Goal: Information Seeking & Learning: Understand process/instructions

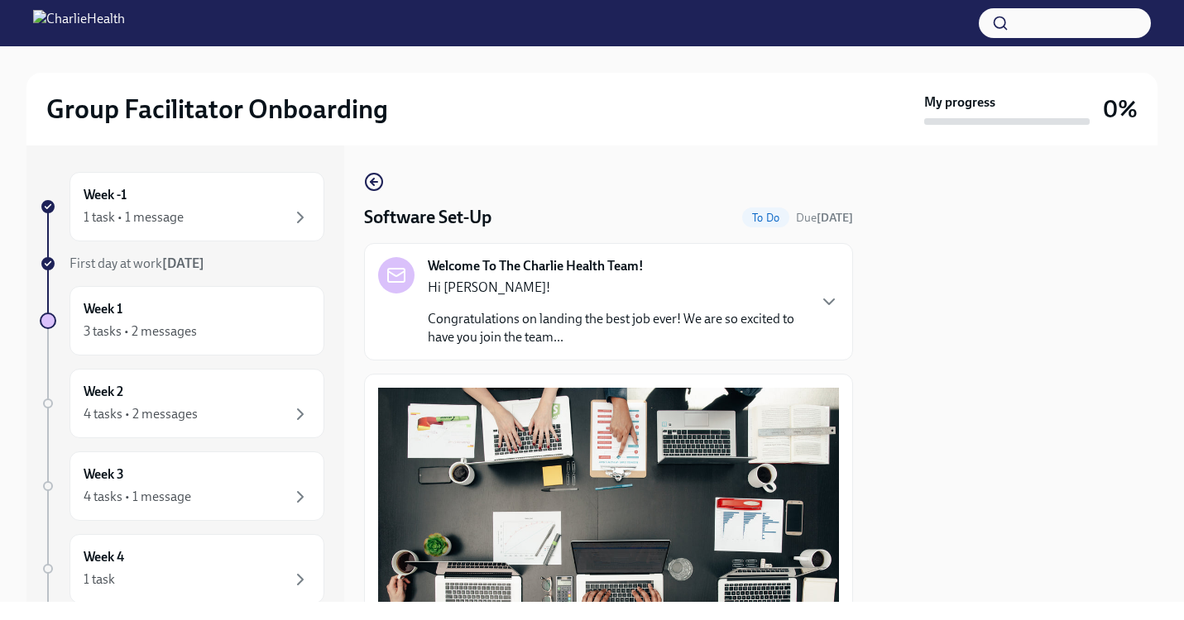
click at [1001, 375] on div at bounding box center [1015, 374] width 285 height 457
click at [299, 221] on icon "button" at bounding box center [300, 218] width 5 height 10
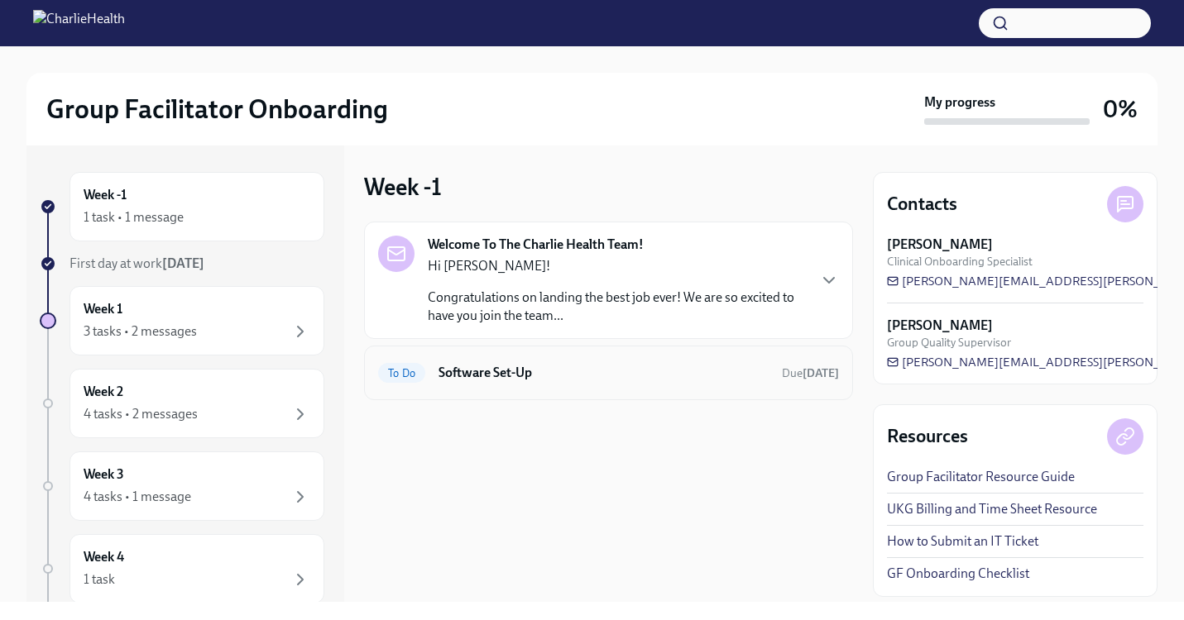
click at [458, 380] on h6 "Software Set-Up" at bounding box center [603, 373] width 330 height 18
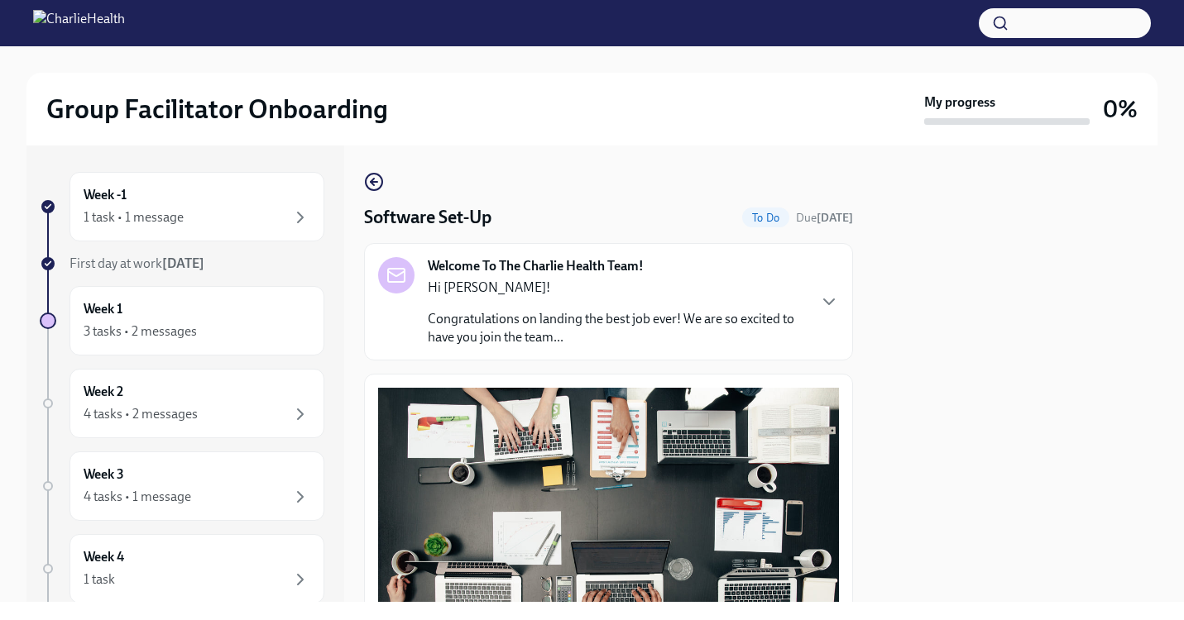
click at [891, 419] on div at bounding box center [1015, 374] width 285 height 457
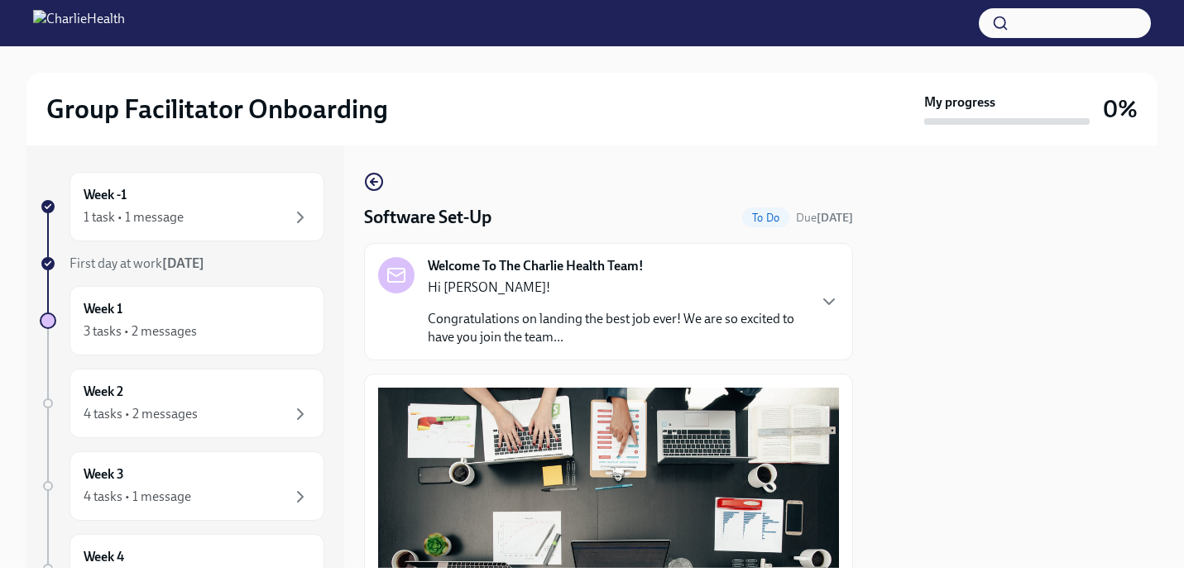
click at [428, 465] on button "Zoom image" at bounding box center [608, 524] width 461 height 272
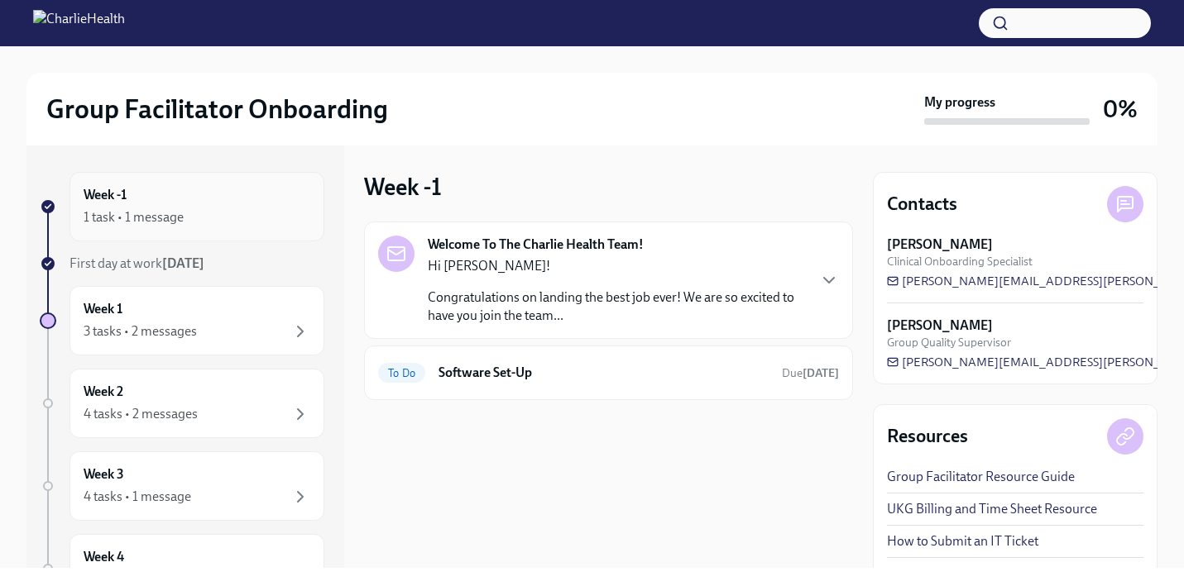
click at [101, 215] on div "1 task • 1 message" at bounding box center [134, 217] width 100 height 18
click at [304, 333] on icon "button" at bounding box center [300, 332] width 20 height 20
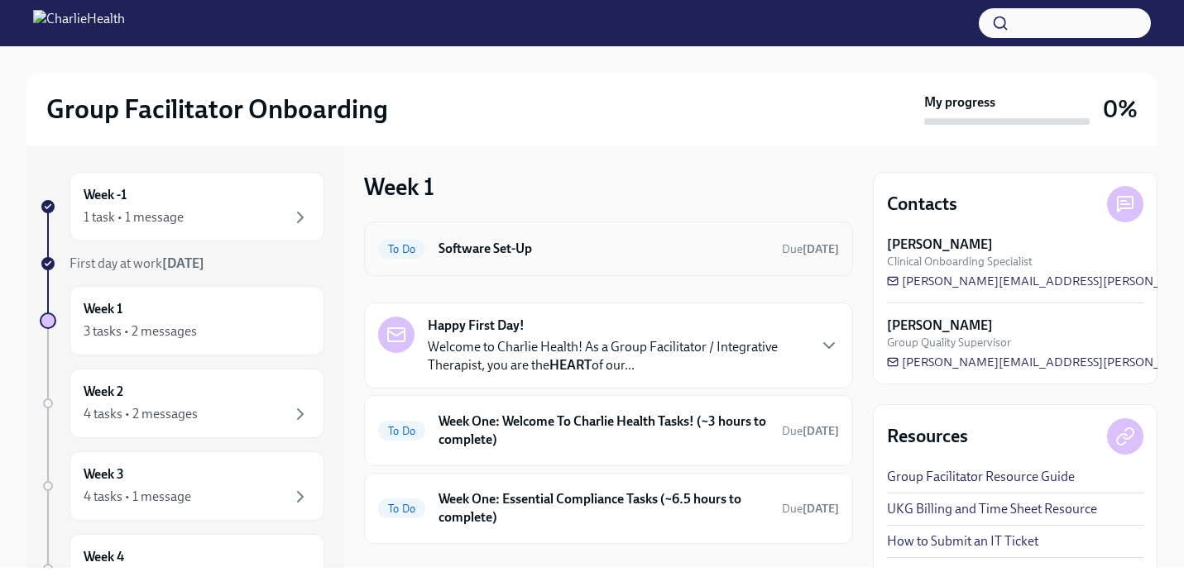
click at [487, 251] on h6 "Software Set-Up" at bounding box center [603, 249] width 330 height 18
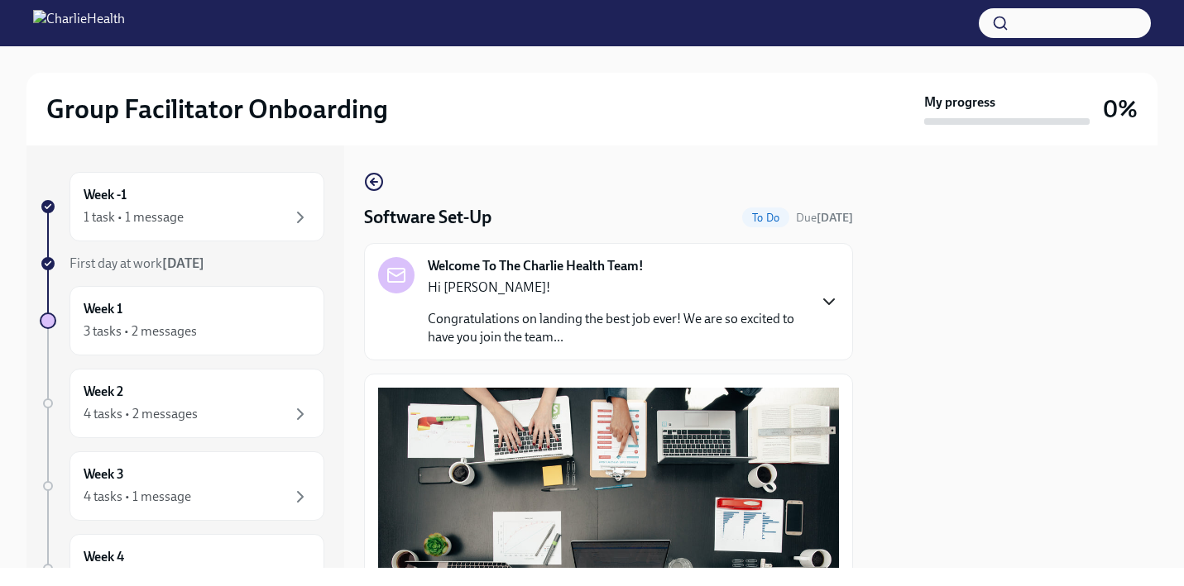
click at [834, 299] on icon "button" at bounding box center [829, 301] width 10 height 5
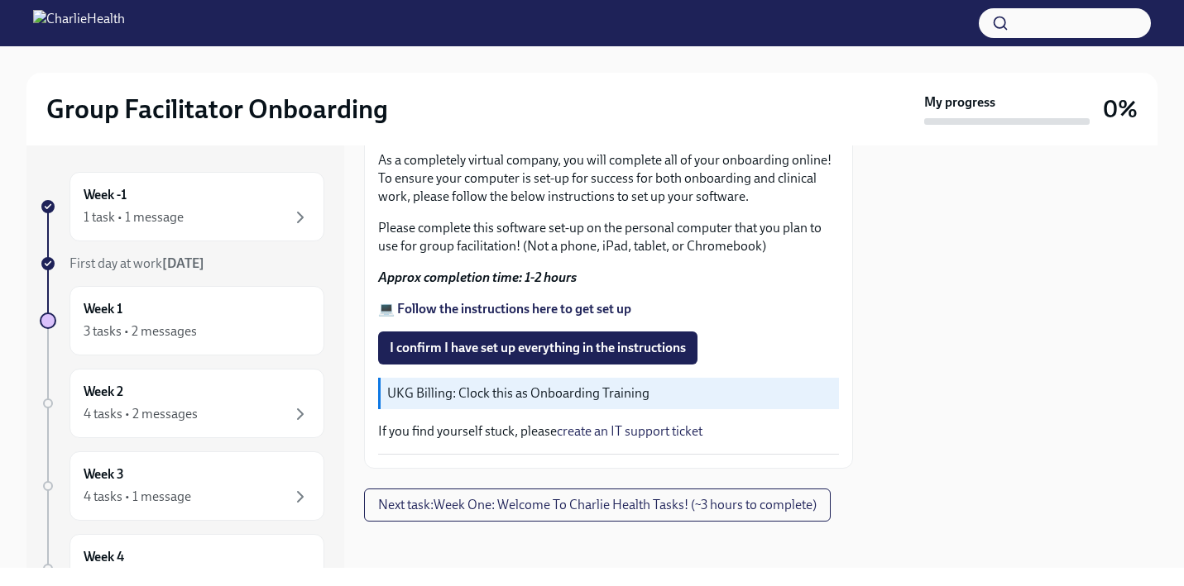
scroll to position [1423, 0]
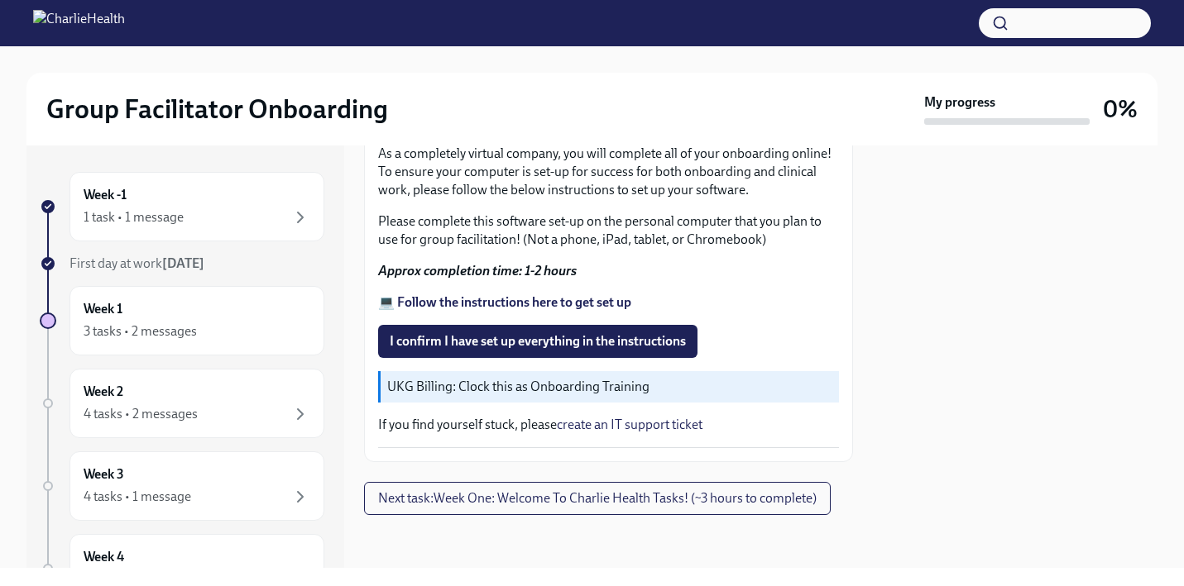
click at [496, 310] on strong "💻 Follow the instructions here to get set up" at bounding box center [504, 302] width 253 height 16
click at [1091, 374] on div at bounding box center [1015, 357] width 285 height 423
click at [484, 310] on strong "💻 Follow the instructions here to get set up" at bounding box center [504, 302] width 253 height 16
